Goal: Task Accomplishment & Management: Manage account settings

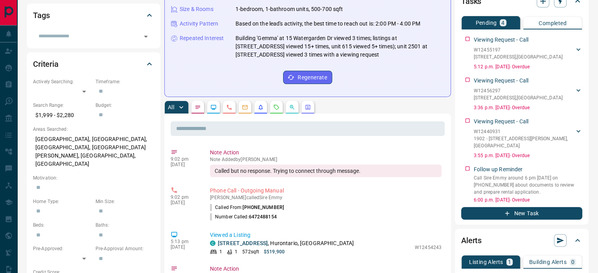
scroll to position [173, 0]
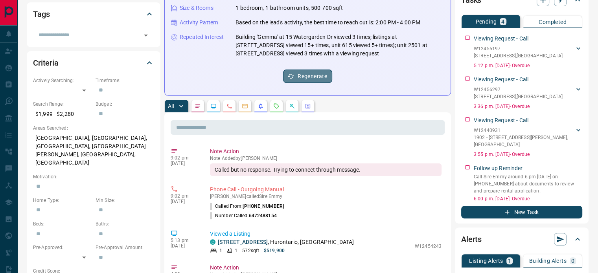
click at [311, 75] on button "Regenerate" at bounding box center [307, 76] width 49 height 13
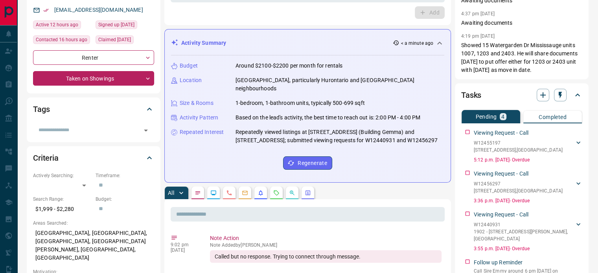
scroll to position [71, 0]
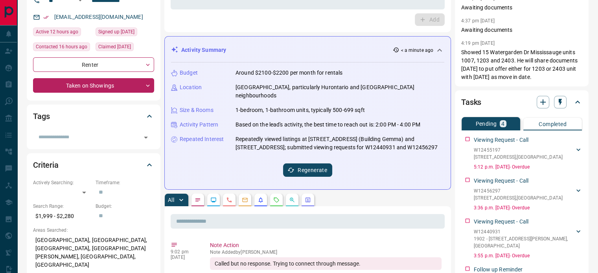
click at [317, 172] on button "Regenerate" at bounding box center [307, 170] width 49 height 13
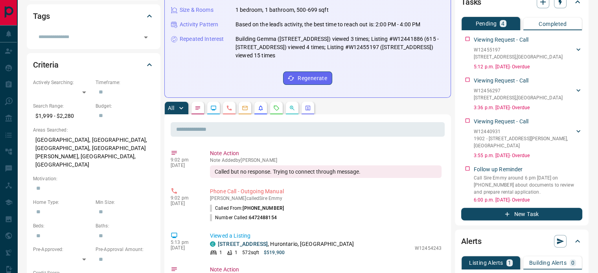
scroll to position [0, 0]
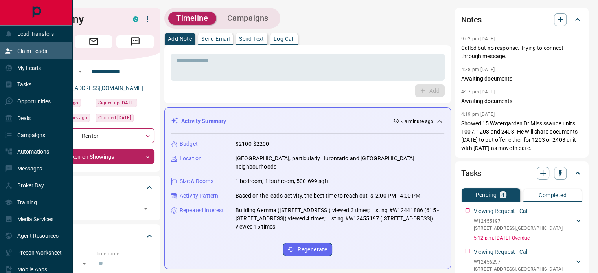
click at [39, 53] on p "Claim Leads" at bounding box center [32, 51] width 30 height 6
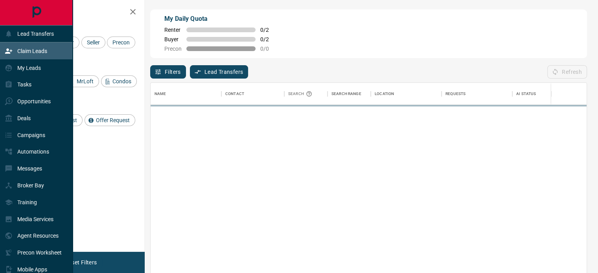
scroll to position [200, 430]
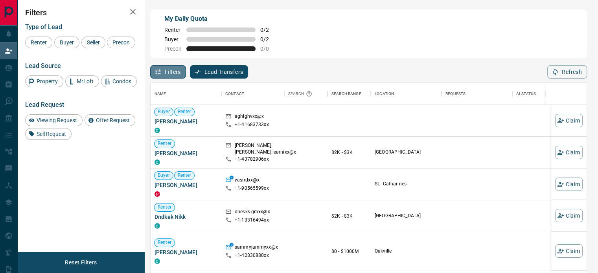
click at [172, 74] on button "Filters" at bounding box center [168, 71] width 36 height 13
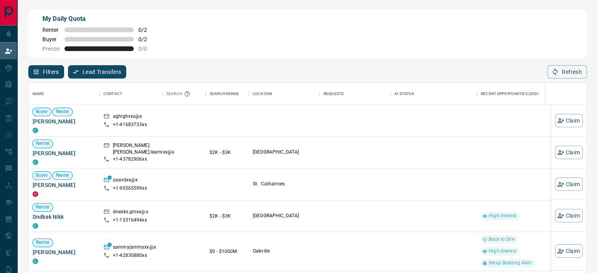
scroll to position [200, 552]
click at [52, 70] on button "Filters" at bounding box center [46, 71] width 36 height 13
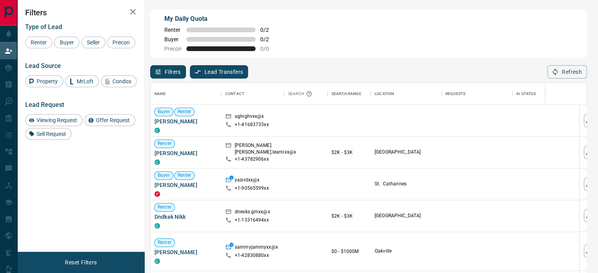
scroll to position [200, 430]
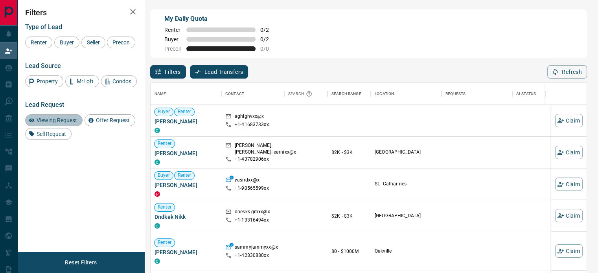
click at [60, 119] on span "Viewing Request" at bounding box center [57, 120] width 46 height 6
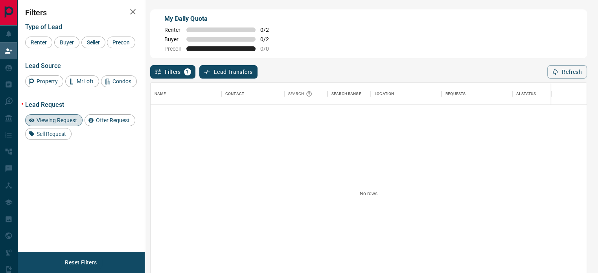
click at [63, 120] on span "Viewing Request" at bounding box center [57, 120] width 46 height 6
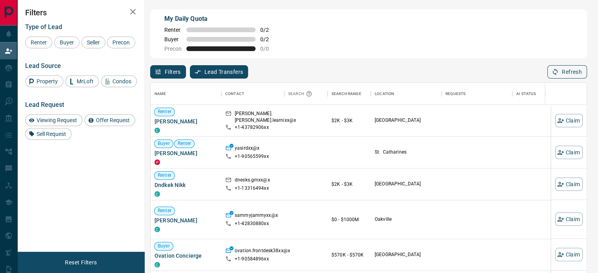
click at [571, 74] on button "Refresh" at bounding box center [567, 71] width 40 height 13
click at [570, 74] on button "Refresh" at bounding box center [567, 71] width 40 height 13
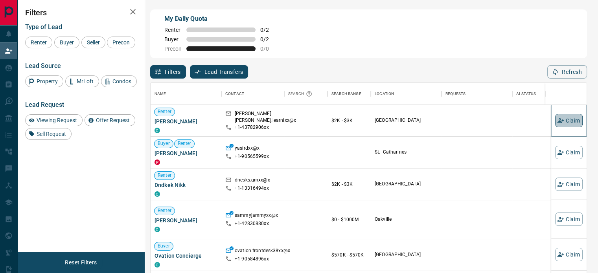
click at [564, 120] on button "Claim" at bounding box center [569, 120] width 28 height 13
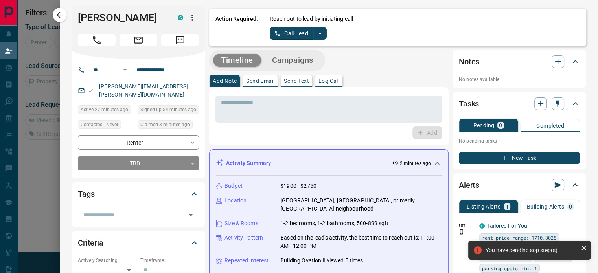
scroll to position [0, 0]
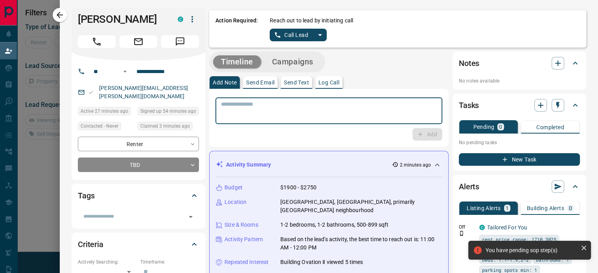
click at [303, 118] on textarea at bounding box center [329, 111] width 216 height 20
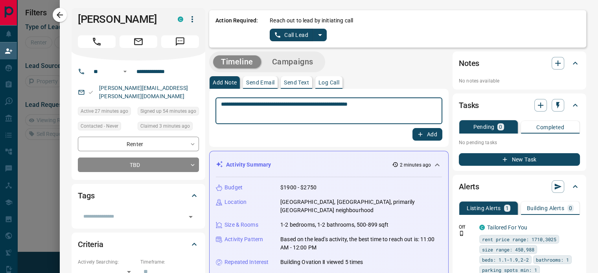
type textarea "**********"
click at [417, 133] on icon "button" at bounding box center [420, 134] width 7 height 7
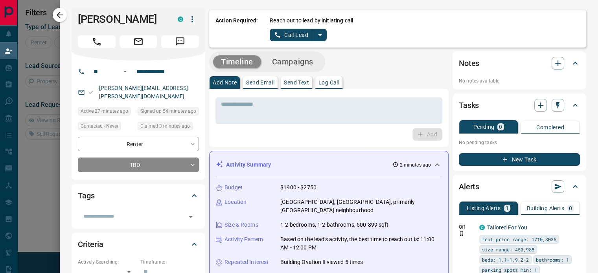
click at [331, 84] on p "Log Call" at bounding box center [328, 83] width 21 height 6
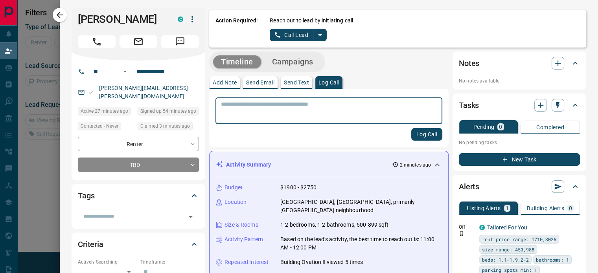
click at [327, 106] on textarea at bounding box center [329, 111] width 216 height 20
type textarea "**********"
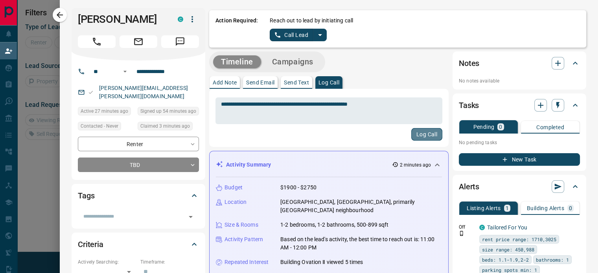
click at [420, 136] on button "Log Call" at bounding box center [426, 134] width 31 height 13
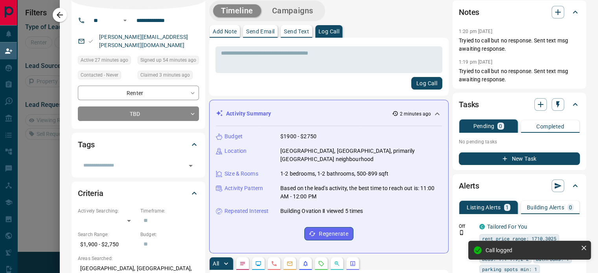
scroll to position [55, 0]
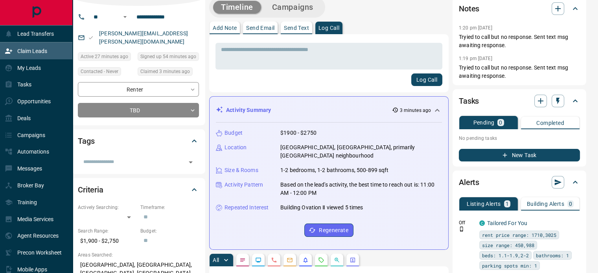
click at [34, 53] on p "Claim Leads" at bounding box center [32, 51] width 30 height 6
click at [31, 69] on p "My Leads" at bounding box center [29, 68] width 24 height 6
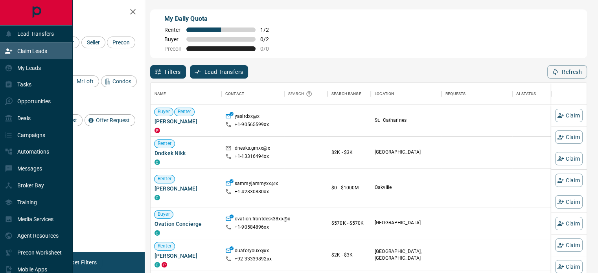
scroll to position [200, 430]
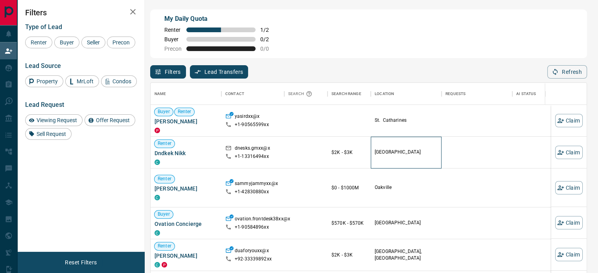
click at [383, 153] on p "[GEOGRAPHIC_DATA]" at bounding box center [406, 152] width 63 height 7
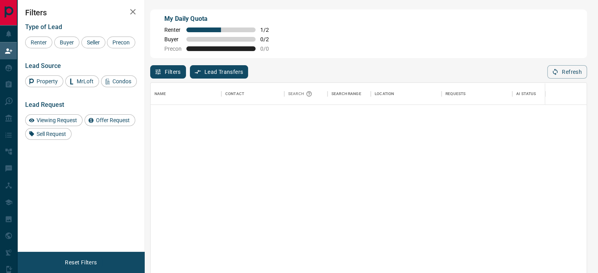
scroll to position [0, 0]
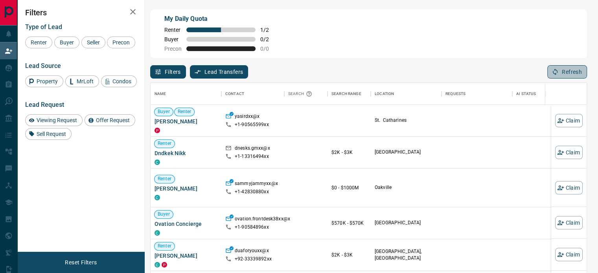
click at [577, 68] on button "Refresh" at bounding box center [567, 71] width 40 height 13
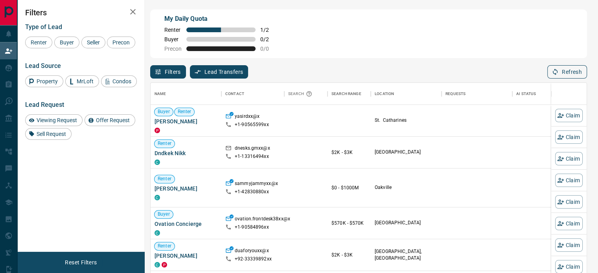
scroll to position [200, 430]
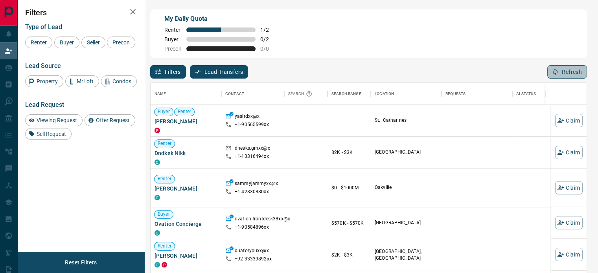
click at [572, 74] on button "Refresh" at bounding box center [567, 71] width 40 height 13
click at [68, 121] on span "Viewing Request" at bounding box center [57, 120] width 46 height 6
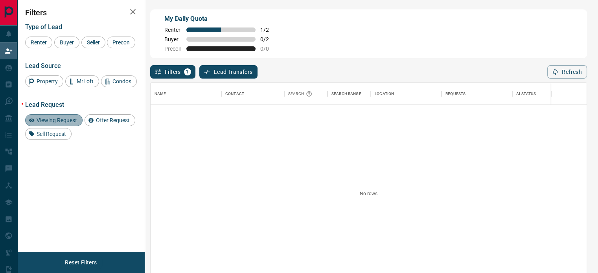
click at [68, 121] on span "Viewing Request" at bounding box center [57, 120] width 46 height 6
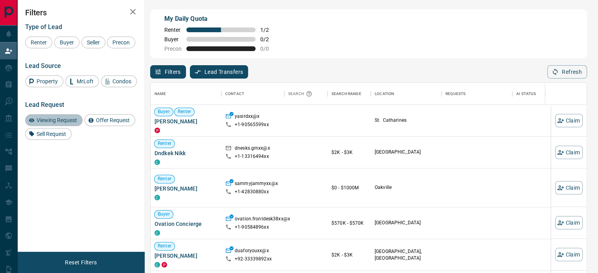
click at [68, 121] on span "Viewing Request" at bounding box center [57, 120] width 46 height 6
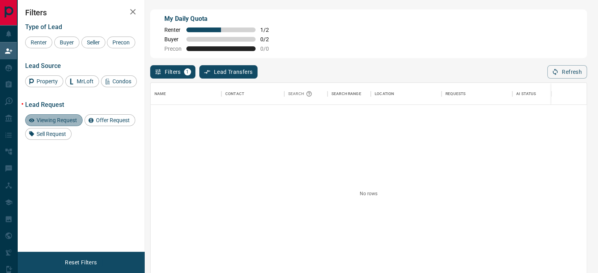
click at [68, 121] on span "Viewing Request" at bounding box center [57, 120] width 46 height 6
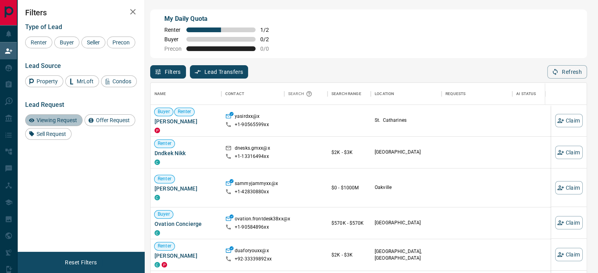
click at [68, 121] on span "Viewing Request" at bounding box center [57, 120] width 46 height 6
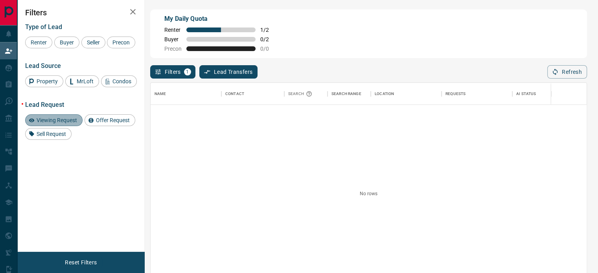
click at [68, 121] on span "Viewing Request" at bounding box center [57, 120] width 46 height 6
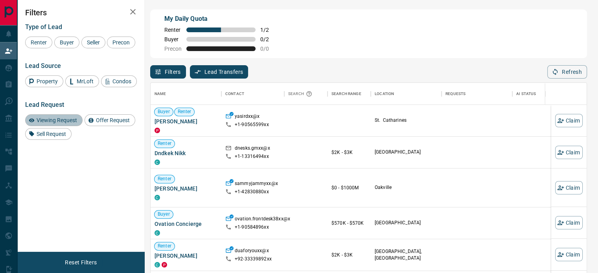
click at [68, 121] on span "Viewing Request" at bounding box center [57, 120] width 46 height 6
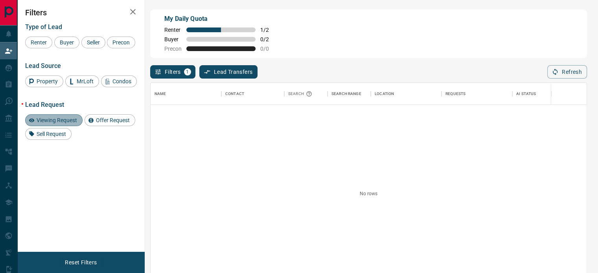
click at [68, 121] on span "Viewing Request" at bounding box center [57, 120] width 46 height 6
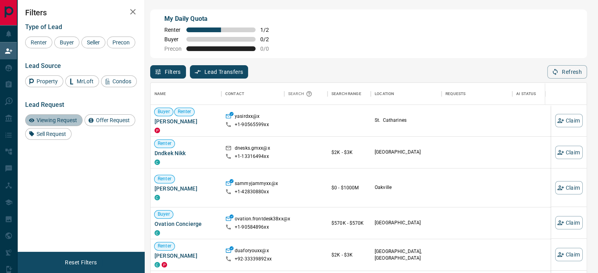
click at [68, 121] on span "Viewing Request" at bounding box center [57, 120] width 46 height 6
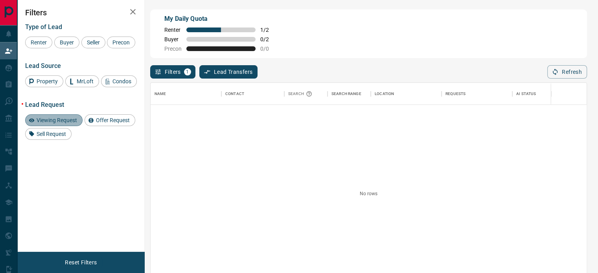
click at [68, 121] on span "Viewing Request" at bounding box center [57, 120] width 46 height 6
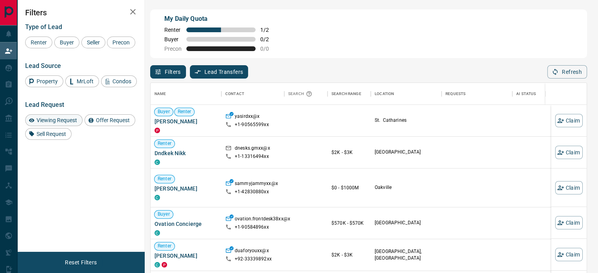
click at [68, 121] on span "Viewing Request" at bounding box center [57, 120] width 46 height 6
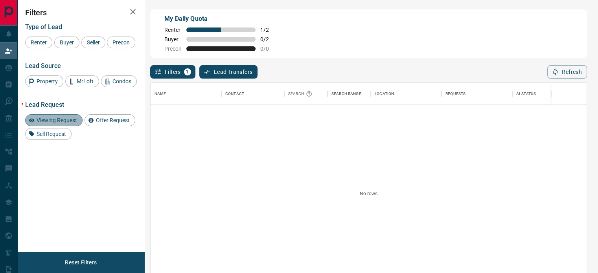
click at [68, 121] on span "Viewing Request" at bounding box center [57, 120] width 46 height 6
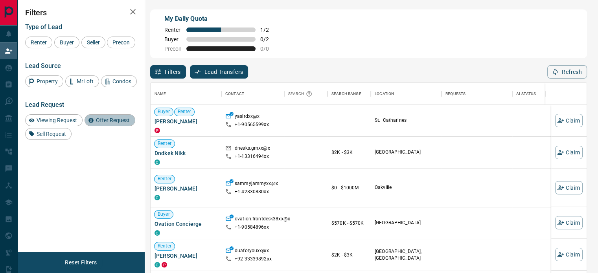
click at [112, 119] on span "Offer Request" at bounding box center [112, 120] width 39 height 6
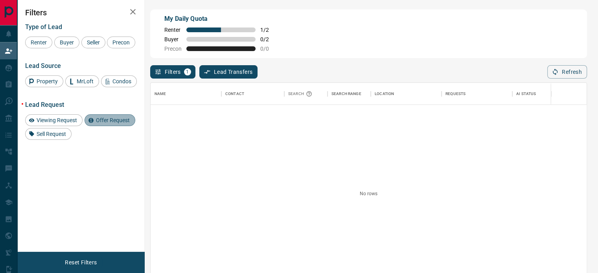
click at [112, 119] on span "Offer Request" at bounding box center [112, 120] width 39 height 6
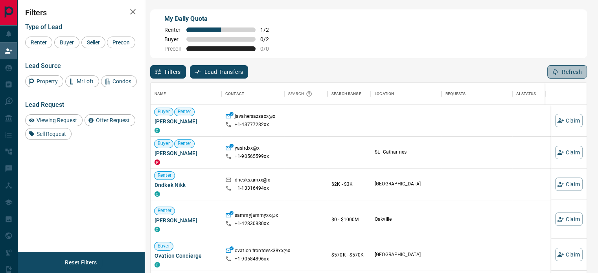
click at [575, 74] on button "Refresh" at bounding box center [567, 71] width 40 height 13
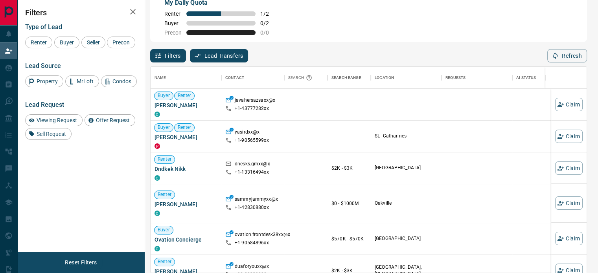
scroll to position [0, 0]
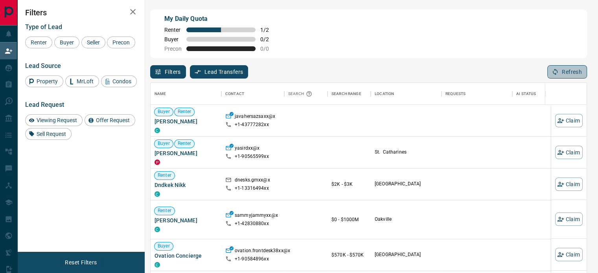
click at [572, 75] on button "Refresh" at bounding box center [567, 71] width 40 height 13
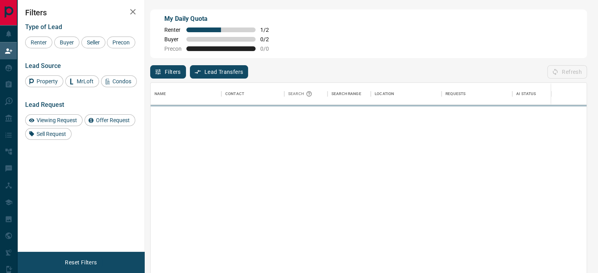
scroll to position [200, 430]
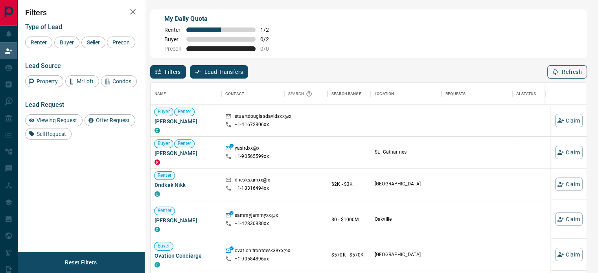
click at [568, 72] on button "Refresh" at bounding box center [567, 71] width 40 height 13
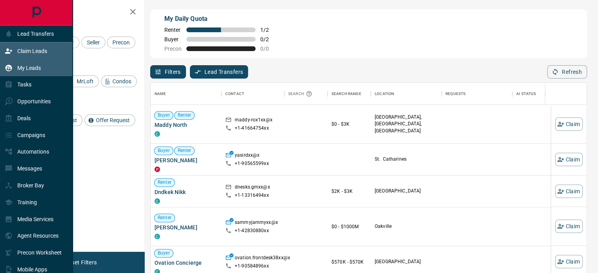
click at [26, 76] on div "My Leads" at bounding box center [36, 67] width 73 height 17
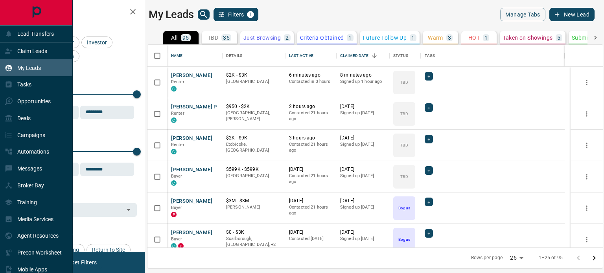
scroll to position [197, 449]
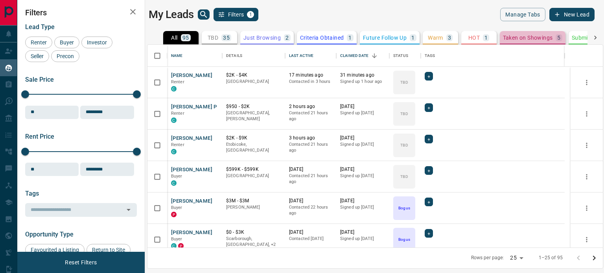
click at [526, 36] on p "Taken on Showings" at bounding box center [528, 38] width 50 height 6
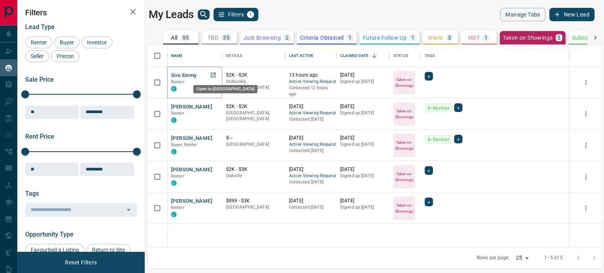
click at [215, 74] on icon "Open in New Tab" at bounding box center [213, 75] width 6 height 6
